Goal: Transaction & Acquisition: Purchase product/service

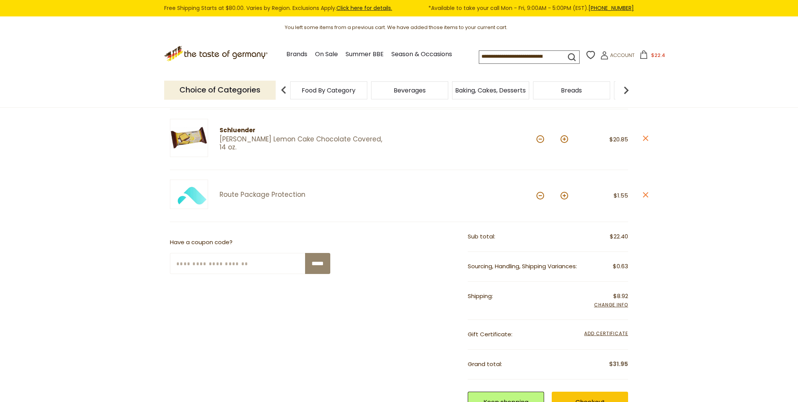
scroll to position [85, 0]
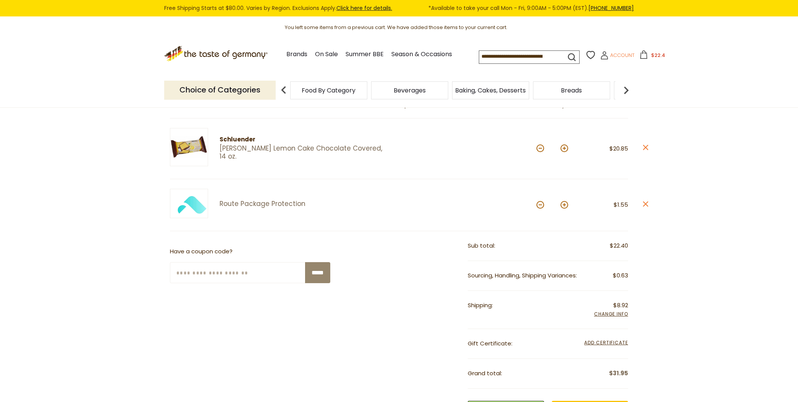
click at [610, 53] on span "Account" at bounding box center [622, 55] width 24 height 7
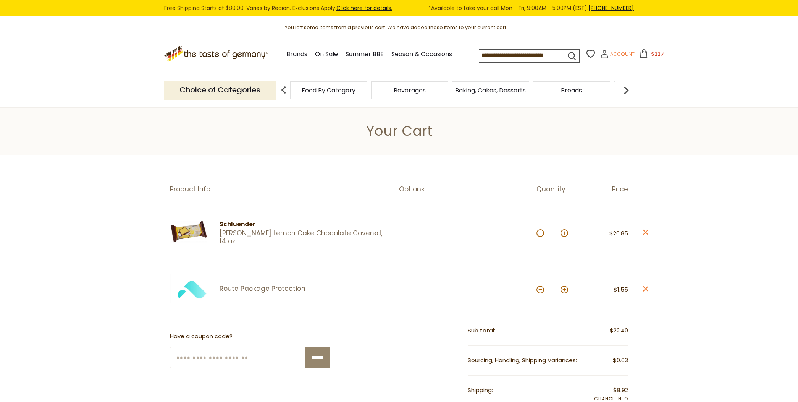
click at [600, 54] on icon at bounding box center [604, 54] width 8 height 8
